Goal: Information Seeking & Learning: Learn about a topic

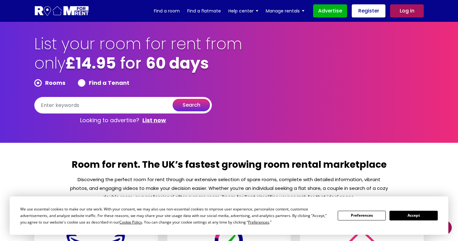
click at [408, 216] on button "Accept" at bounding box center [414, 216] width 48 height 10
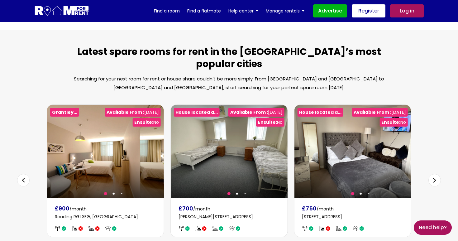
scroll to position [330, 0]
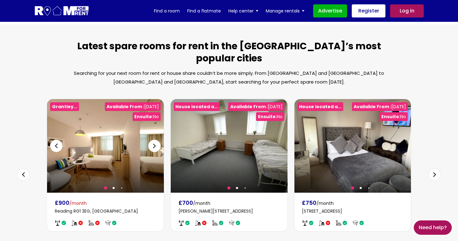
click at [87, 151] on div at bounding box center [105, 146] width 117 height 94
click at [402, 140] on div "Next slide" at bounding box center [402, 146] width 12 height 12
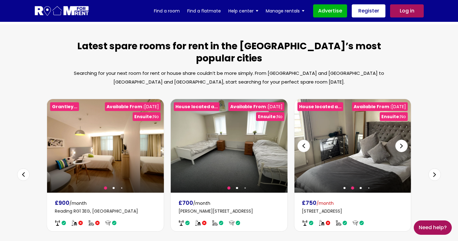
click at [402, 140] on div "Next slide" at bounding box center [402, 146] width 12 height 12
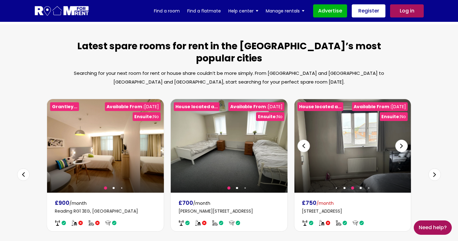
click at [402, 140] on div "Next slide" at bounding box center [402, 146] width 12 height 12
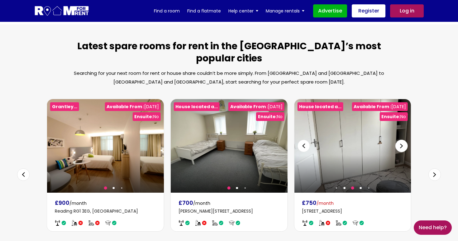
click at [402, 140] on div "Next slide" at bounding box center [402, 146] width 12 height 12
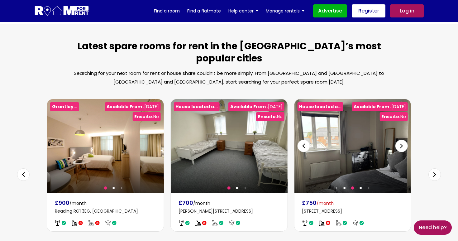
click at [402, 140] on div "Next slide" at bounding box center [402, 146] width 12 height 12
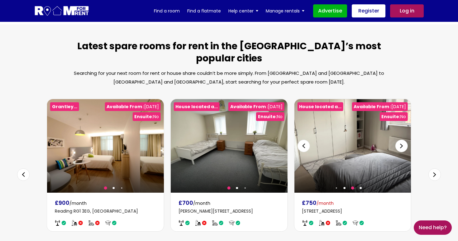
click at [402, 140] on div "Next slide" at bounding box center [402, 146] width 12 height 12
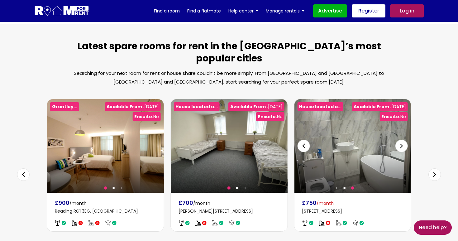
click at [402, 140] on div "Next slide" at bounding box center [402, 146] width 12 height 12
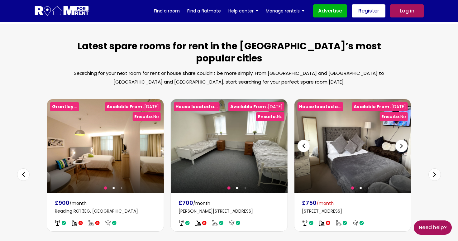
click at [402, 140] on div "Next slide" at bounding box center [402, 146] width 12 height 12
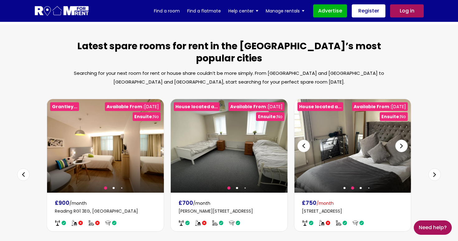
click at [402, 140] on div "Next slide" at bounding box center [402, 146] width 12 height 12
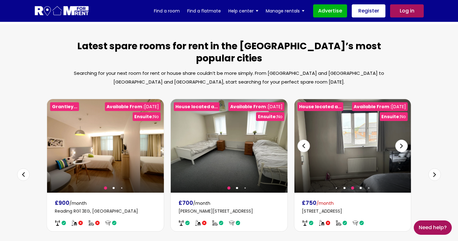
click at [402, 140] on div "Next slide" at bounding box center [402, 146] width 12 height 12
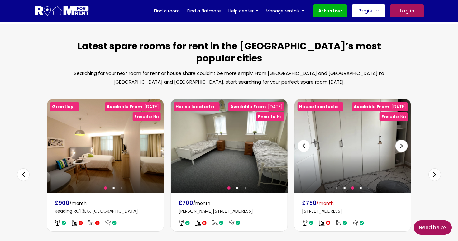
click at [402, 140] on div "Next slide" at bounding box center [402, 146] width 12 height 12
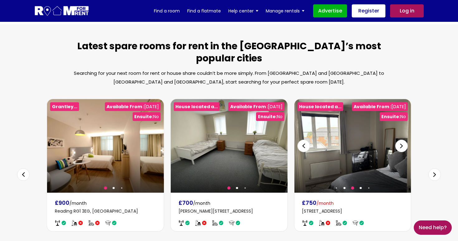
click at [402, 140] on div "Next slide" at bounding box center [402, 146] width 12 height 12
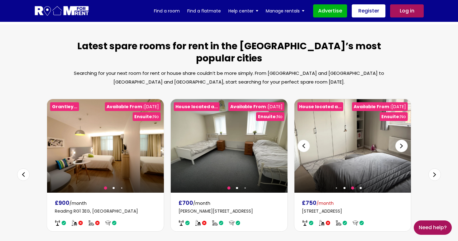
click at [402, 140] on div "Next slide" at bounding box center [402, 146] width 12 height 12
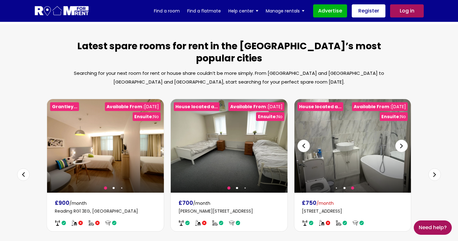
click at [402, 140] on div "Next slide" at bounding box center [402, 146] width 12 height 12
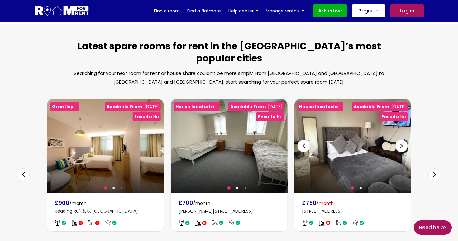
click at [402, 140] on div "Next slide" at bounding box center [402, 146] width 12 height 12
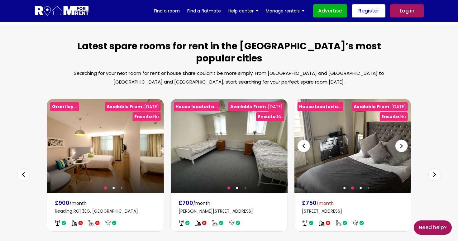
click at [402, 140] on div "Next slide" at bounding box center [402, 146] width 12 height 12
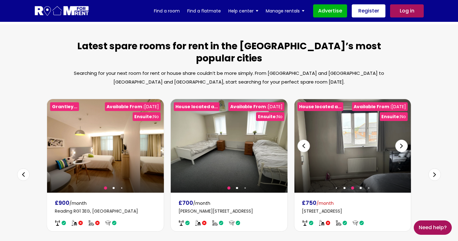
click at [402, 140] on div "Next slide" at bounding box center [402, 146] width 12 height 12
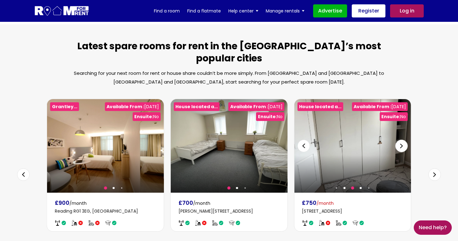
click at [402, 140] on div "Next slide" at bounding box center [402, 146] width 12 height 12
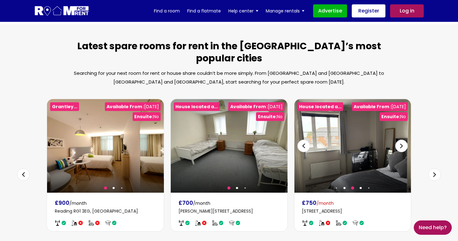
click at [402, 140] on div "Next slide" at bounding box center [402, 146] width 12 height 12
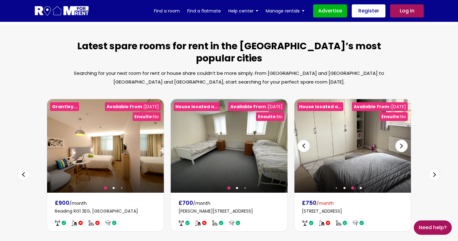
click at [402, 140] on div "Next slide" at bounding box center [402, 146] width 12 height 12
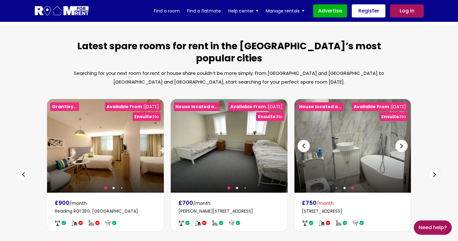
click at [402, 140] on div "Next slide" at bounding box center [402, 146] width 12 height 12
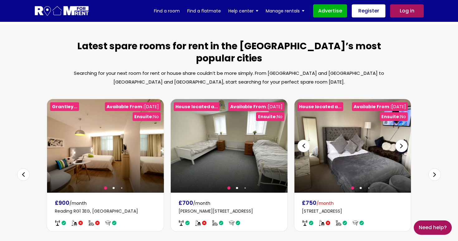
click at [402, 140] on div "Next slide" at bounding box center [402, 146] width 12 height 12
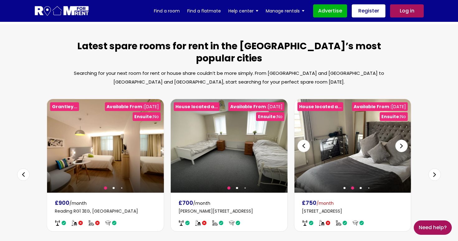
click at [402, 140] on div "Next slide" at bounding box center [402, 146] width 12 height 12
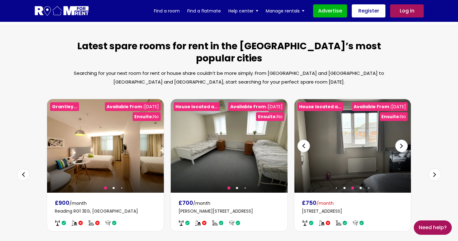
click at [402, 140] on div "Next slide" at bounding box center [402, 146] width 12 height 12
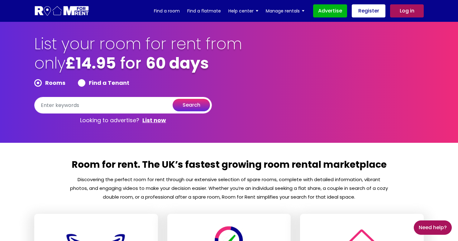
scroll to position [0, 0]
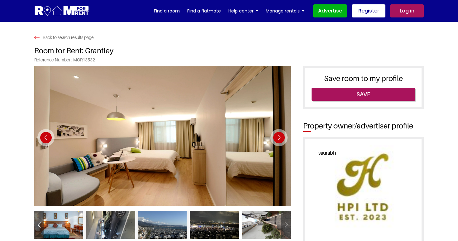
click at [279, 136] on div "Next slide" at bounding box center [279, 137] width 17 height 17
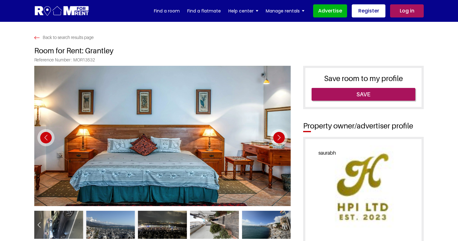
click at [279, 136] on div "Next slide" at bounding box center [279, 137] width 17 height 17
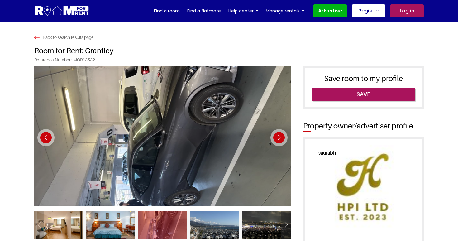
click at [279, 136] on div "Next slide" at bounding box center [279, 137] width 17 height 17
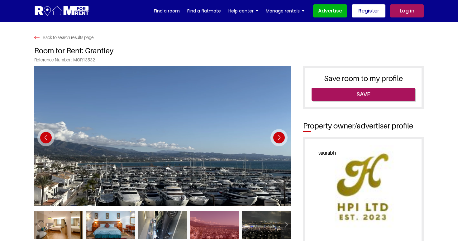
click at [279, 136] on div "Next slide" at bounding box center [279, 137] width 17 height 17
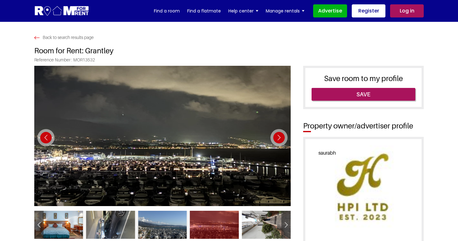
click at [275, 139] on div "Next slide" at bounding box center [279, 137] width 17 height 17
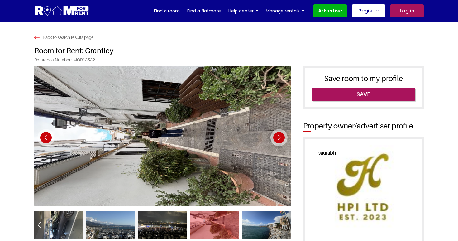
click at [275, 139] on div "Next slide" at bounding box center [279, 137] width 17 height 17
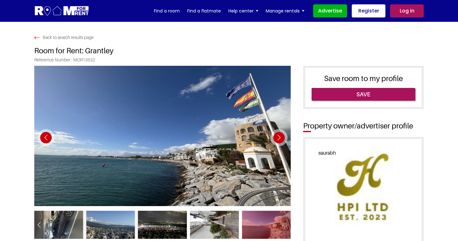
click at [275, 139] on div "Next slide" at bounding box center [279, 137] width 17 height 17
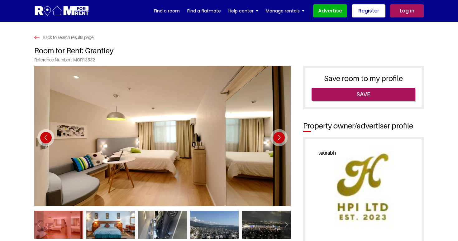
click at [275, 139] on div "Next slide" at bounding box center [279, 137] width 17 height 17
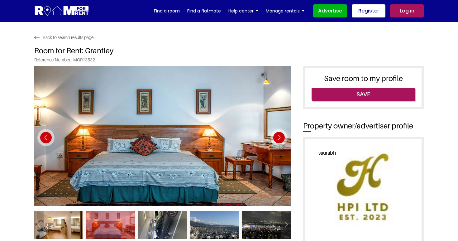
click at [275, 139] on div "Next slide" at bounding box center [279, 137] width 17 height 17
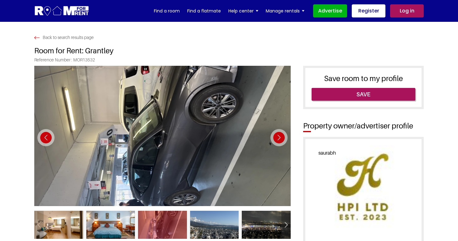
click at [275, 139] on div "Next slide" at bounding box center [279, 137] width 17 height 17
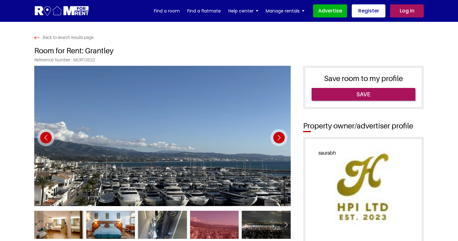
click at [275, 139] on div "Next slide" at bounding box center [279, 137] width 17 height 17
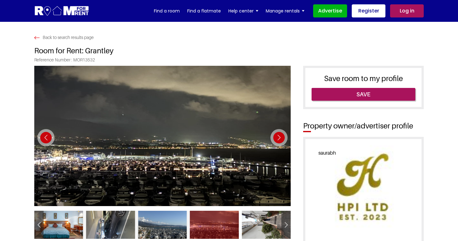
click at [275, 139] on div "Next slide" at bounding box center [279, 137] width 17 height 17
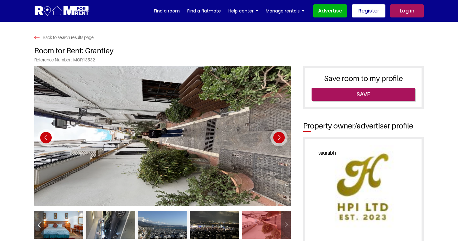
click at [275, 139] on div "Next slide" at bounding box center [279, 137] width 17 height 17
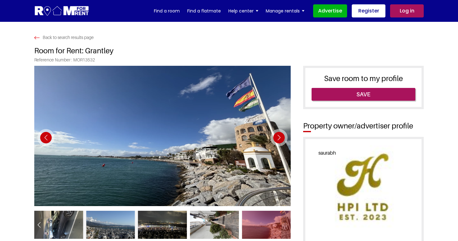
click at [275, 139] on div "Next slide" at bounding box center [279, 137] width 17 height 17
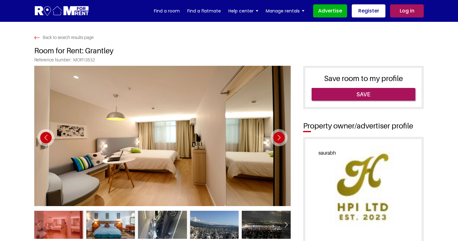
click at [275, 139] on div "Next slide" at bounding box center [279, 137] width 17 height 17
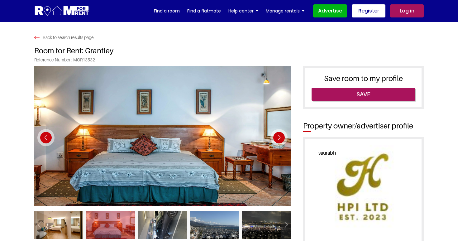
click at [275, 139] on div "Next slide" at bounding box center [279, 137] width 17 height 17
